Goal: Task Accomplishment & Management: Complete application form

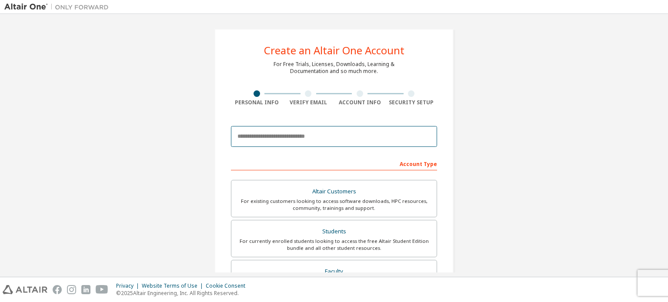
click at [279, 136] on input "email" at bounding box center [334, 136] width 206 height 21
click at [299, 134] on input "email" at bounding box center [334, 136] width 206 height 21
click at [591, 133] on div "Create an Altair One Account For Free Trials, Licenses, Downloads, Learning & D…" at bounding box center [333, 248] width 659 height 461
click at [334, 130] on input "email" at bounding box center [334, 136] width 206 height 21
click at [271, 134] on input "email" at bounding box center [334, 136] width 206 height 21
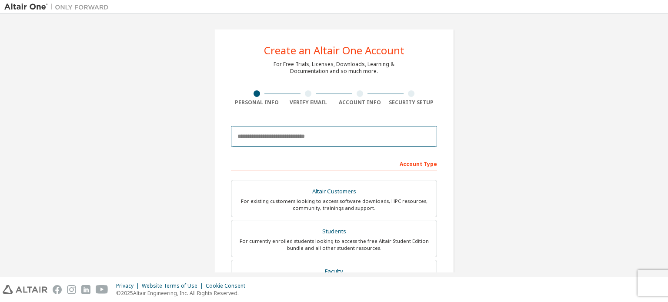
paste input "**********"
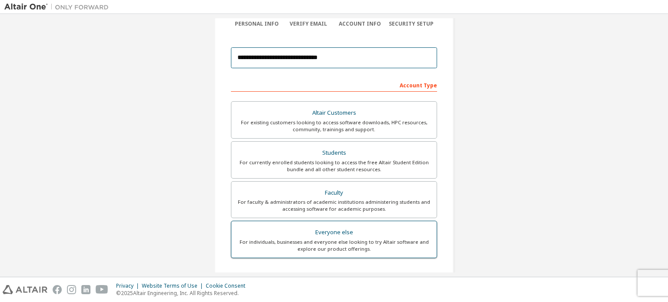
scroll to position [67, 0]
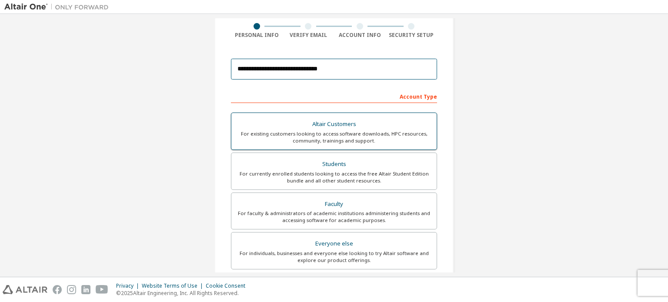
type input "**********"
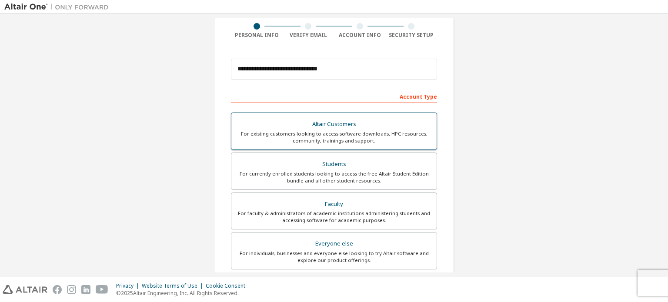
click at [340, 136] on div "For existing customers looking to access software downloads, HPC resources, com…" at bounding box center [334, 138] width 195 height 14
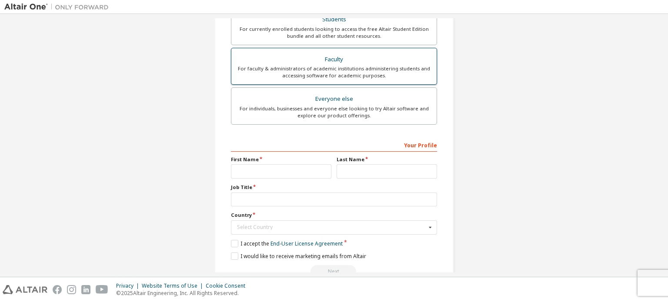
scroll to position [213, 0]
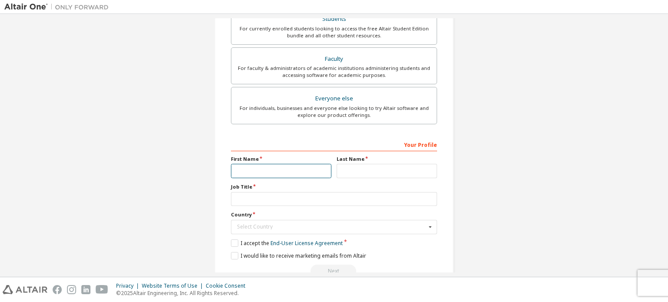
click at [278, 167] on input "text" at bounding box center [281, 171] width 100 height 14
type input "********"
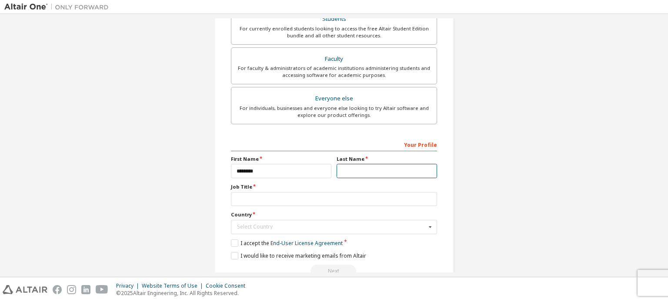
click at [370, 173] on input "text" at bounding box center [387, 171] width 100 height 14
type input "******"
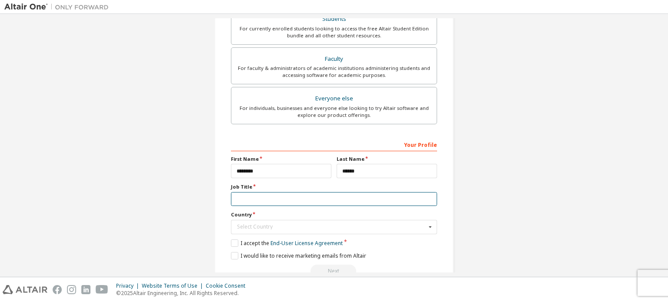
click at [341, 199] on input "text" at bounding box center [334, 199] width 206 height 14
type input "****"
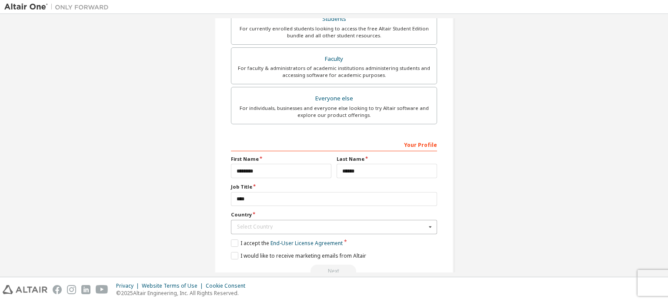
click at [321, 225] on div "Select Country" at bounding box center [331, 226] width 189 height 5
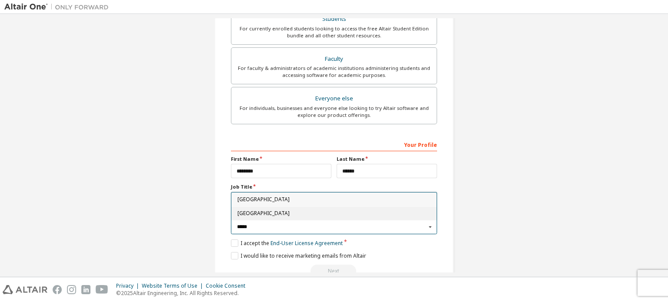
type input "*****"
click at [272, 213] on span "[GEOGRAPHIC_DATA]" at bounding box center [335, 213] width 194 height 5
type input "***"
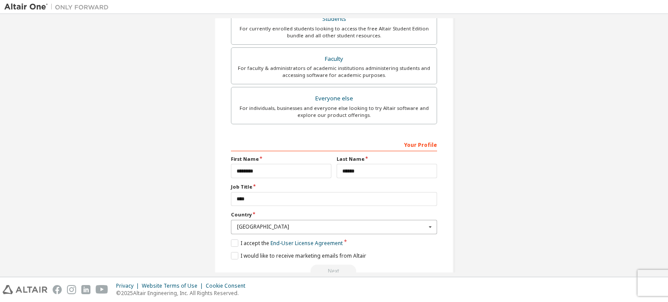
scroll to position [233, 0]
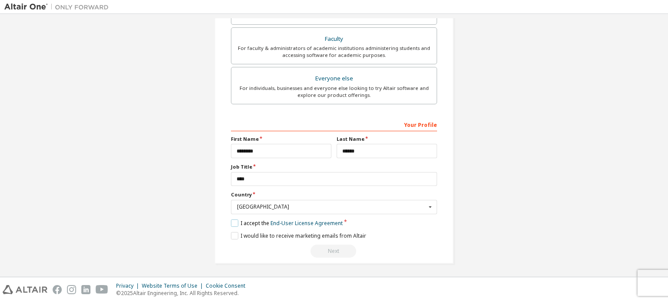
click at [236, 223] on label "I accept the End-User License Agreement" at bounding box center [287, 223] width 112 height 7
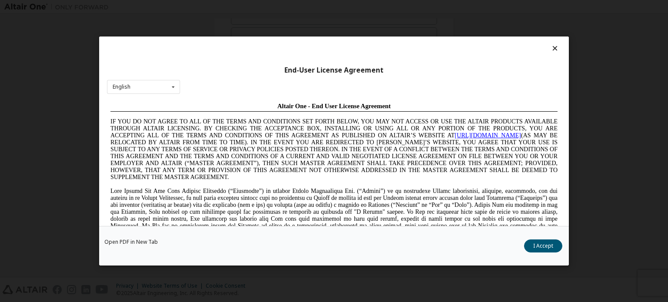
scroll to position [0, 0]
click at [551, 49] on icon at bounding box center [555, 48] width 9 height 8
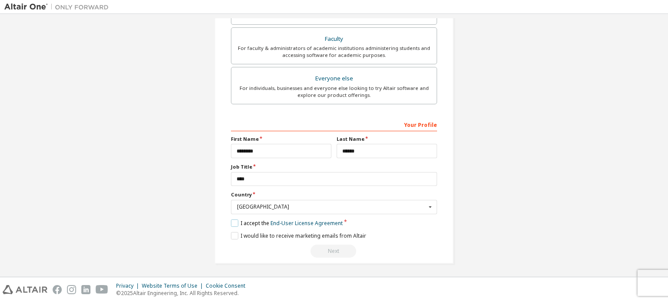
click at [232, 222] on label "I accept the End-User License Agreement" at bounding box center [287, 223] width 112 height 7
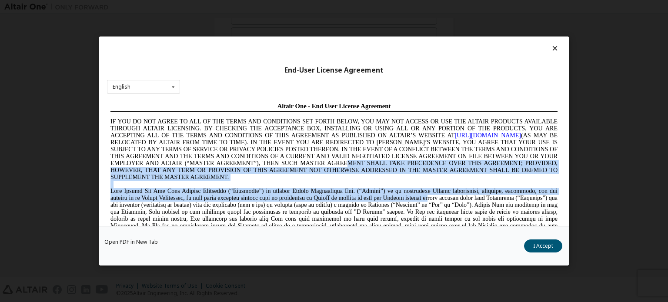
drag, startPoint x: 385, startPoint y: 197, endPoint x: 394, endPoint y: 164, distance: 34.1
click at [394, 164] on div "Altair One - End User License Agreement IF YOU DO NOT AGREE TO ALL OF THE TERMS…" at bounding box center [333, 198] width 447 height 190
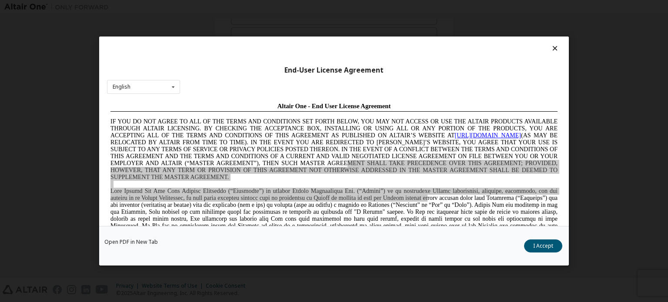
click at [579, 104] on div "End-User License Agreement English English Chinese French German Japanese Korea…" at bounding box center [334, 151] width 668 height 302
click at [551, 48] on icon at bounding box center [555, 48] width 9 height 8
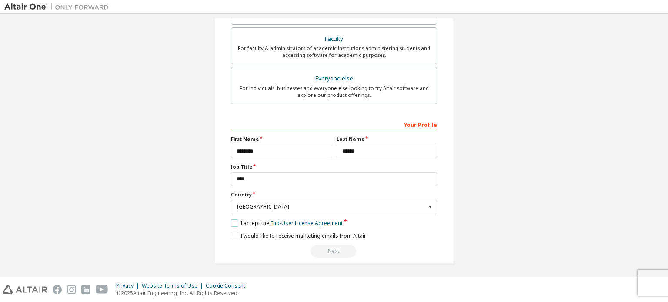
click at [232, 224] on label "I accept the End-User License Agreement" at bounding box center [287, 223] width 112 height 7
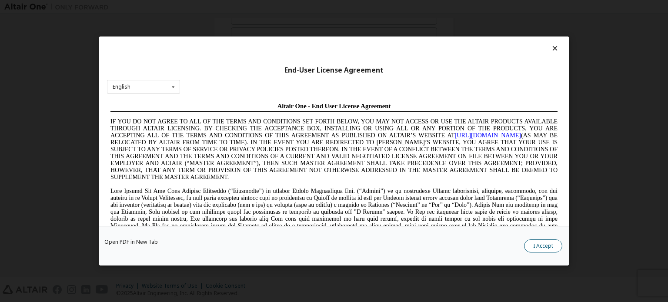
click at [532, 247] on button "I Accept" at bounding box center [543, 246] width 38 height 13
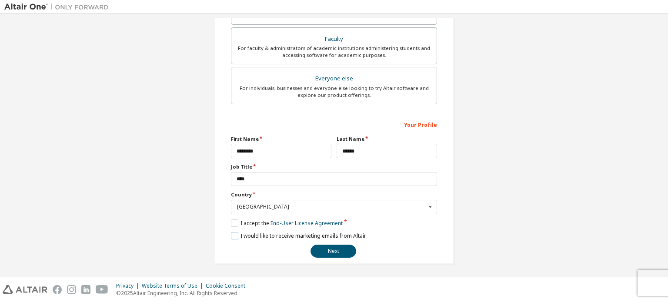
click at [232, 235] on label "I would like to receive marketing emails from Altair" at bounding box center [298, 235] width 135 height 7
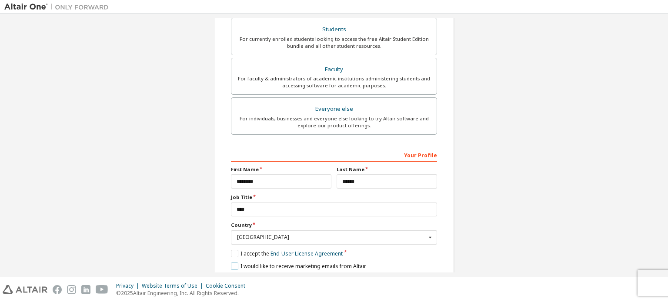
scroll to position [233, 0]
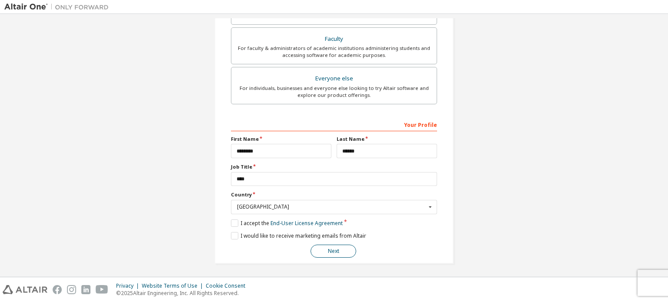
click at [339, 251] on button "Next" at bounding box center [334, 251] width 46 height 13
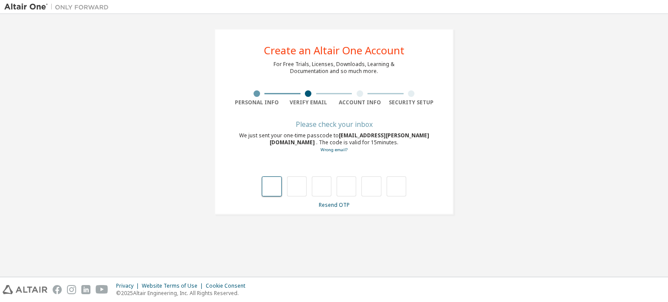
type input "*"
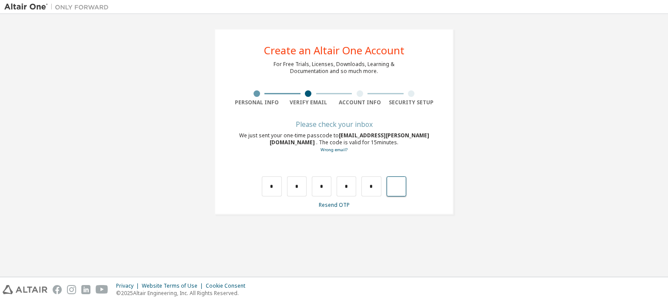
type input "*"
